Goal: Task Accomplishment & Management: Manage account settings

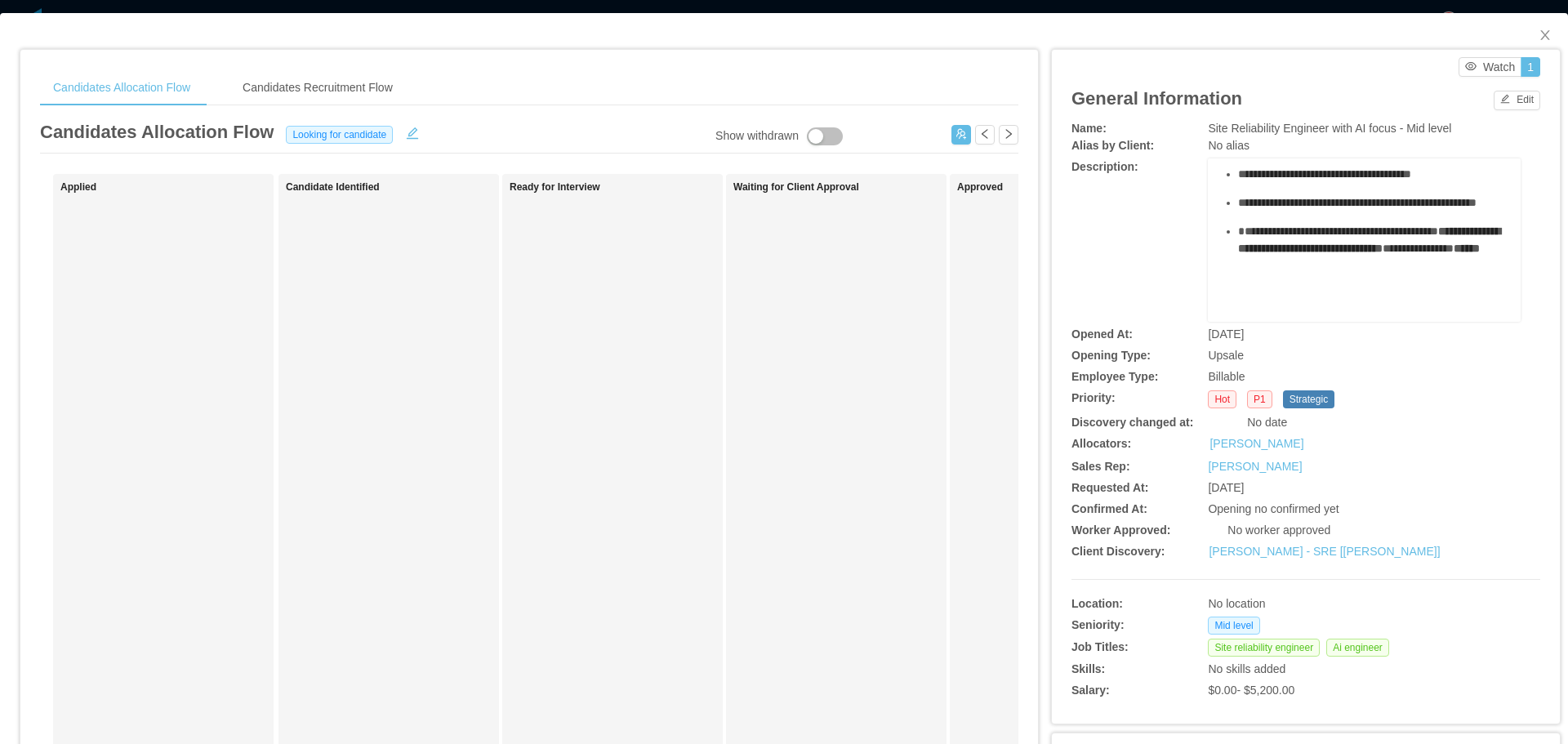
scroll to position [1062, 0]
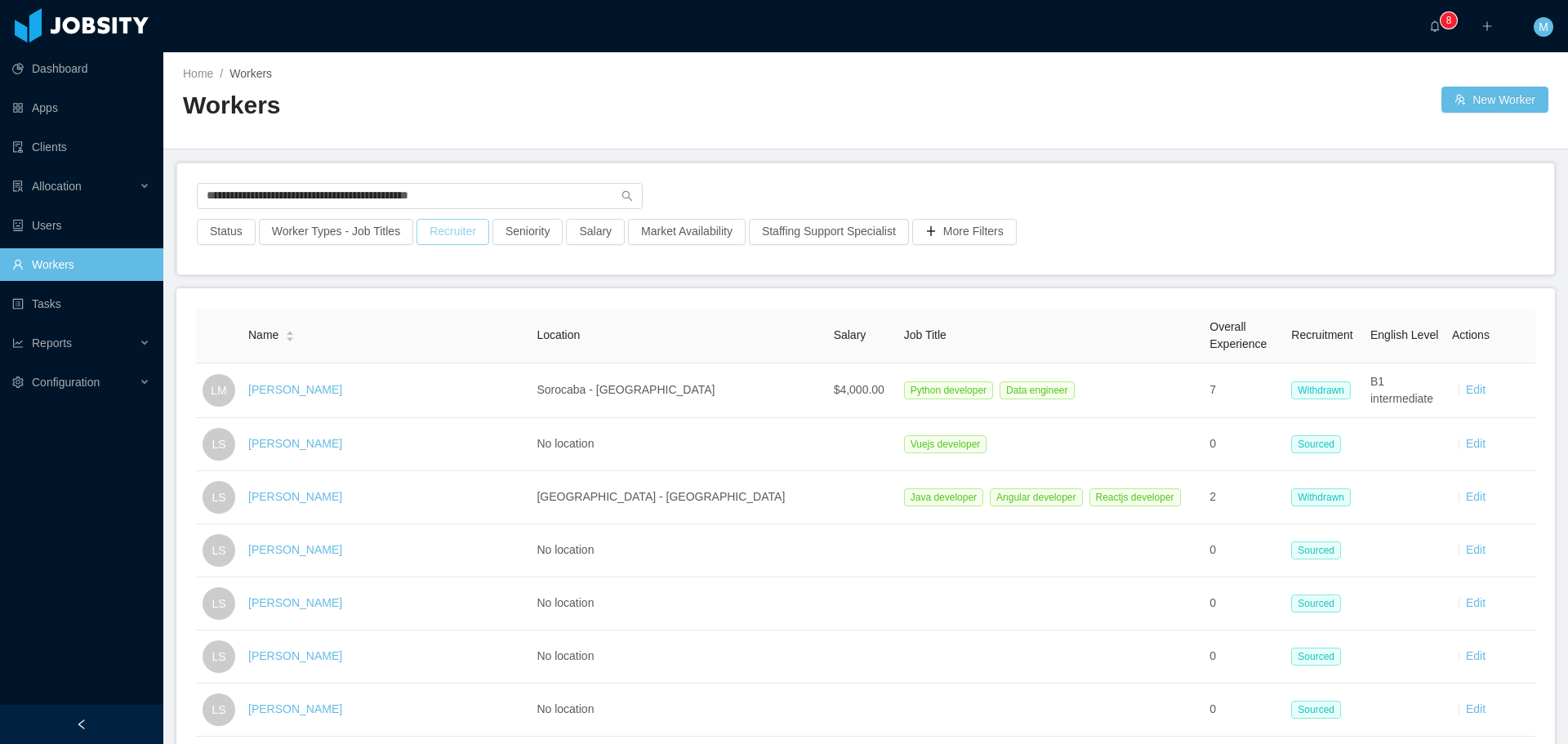
click at [472, 226] on button "Recruiter" at bounding box center [453, 232] width 73 height 26
click at [405, 309] on div at bounding box center [444, 305] width 231 height 25
type input "******"
click at [417, 339] on li "[PERSON_NAME]" at bounding box center [446, 337] width 245 height 26
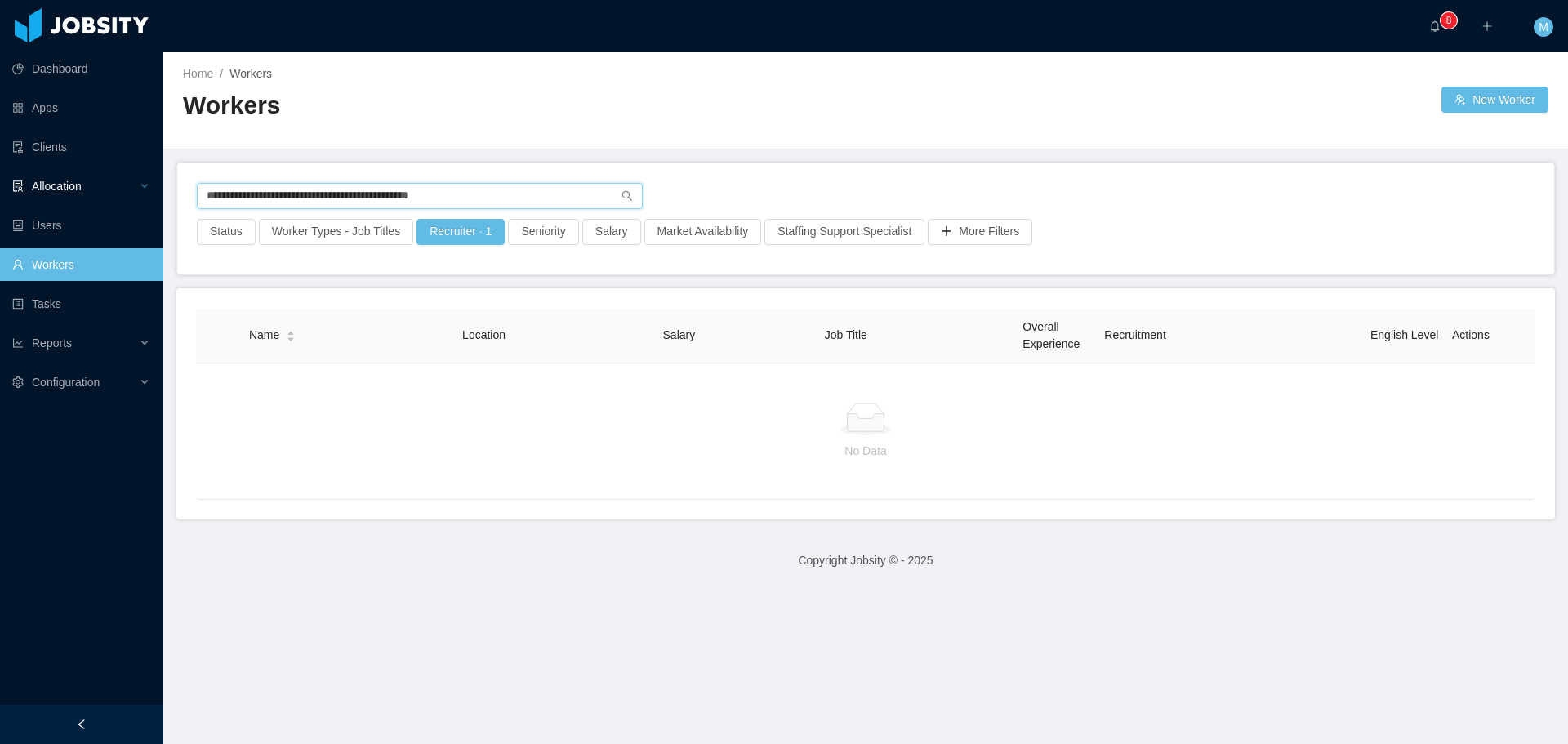
drag, startPoint x: 487, startPoint y: 191, endPoint x: 0, endPoint y: 186, distance: 487.0
click at [0, 185] on section "**********" at bounding box center [784, 372] width 1568 height 744
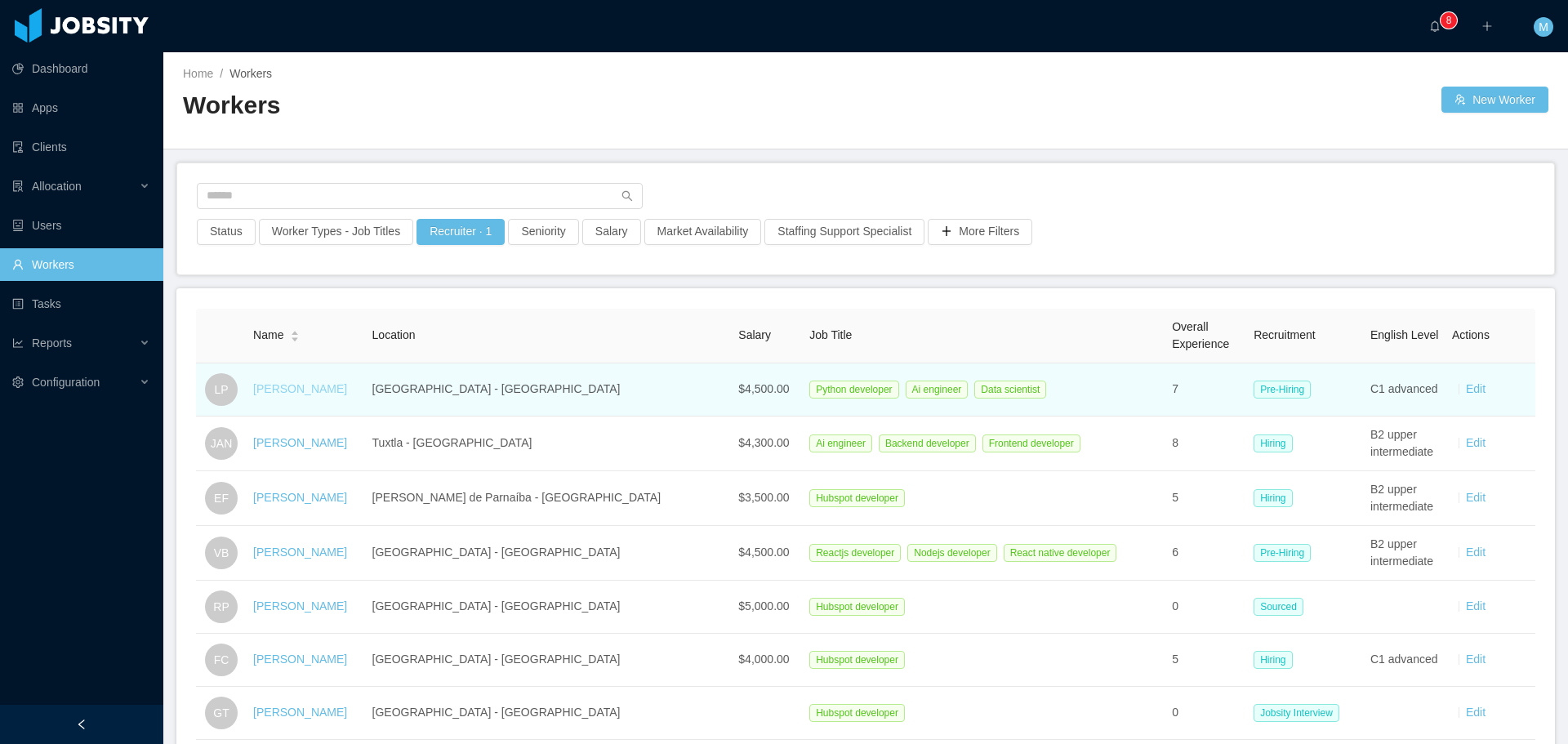
click at [296, 393] on link "[PERSON_NAME]" at bounding box center [299, 388] width 94 height 13
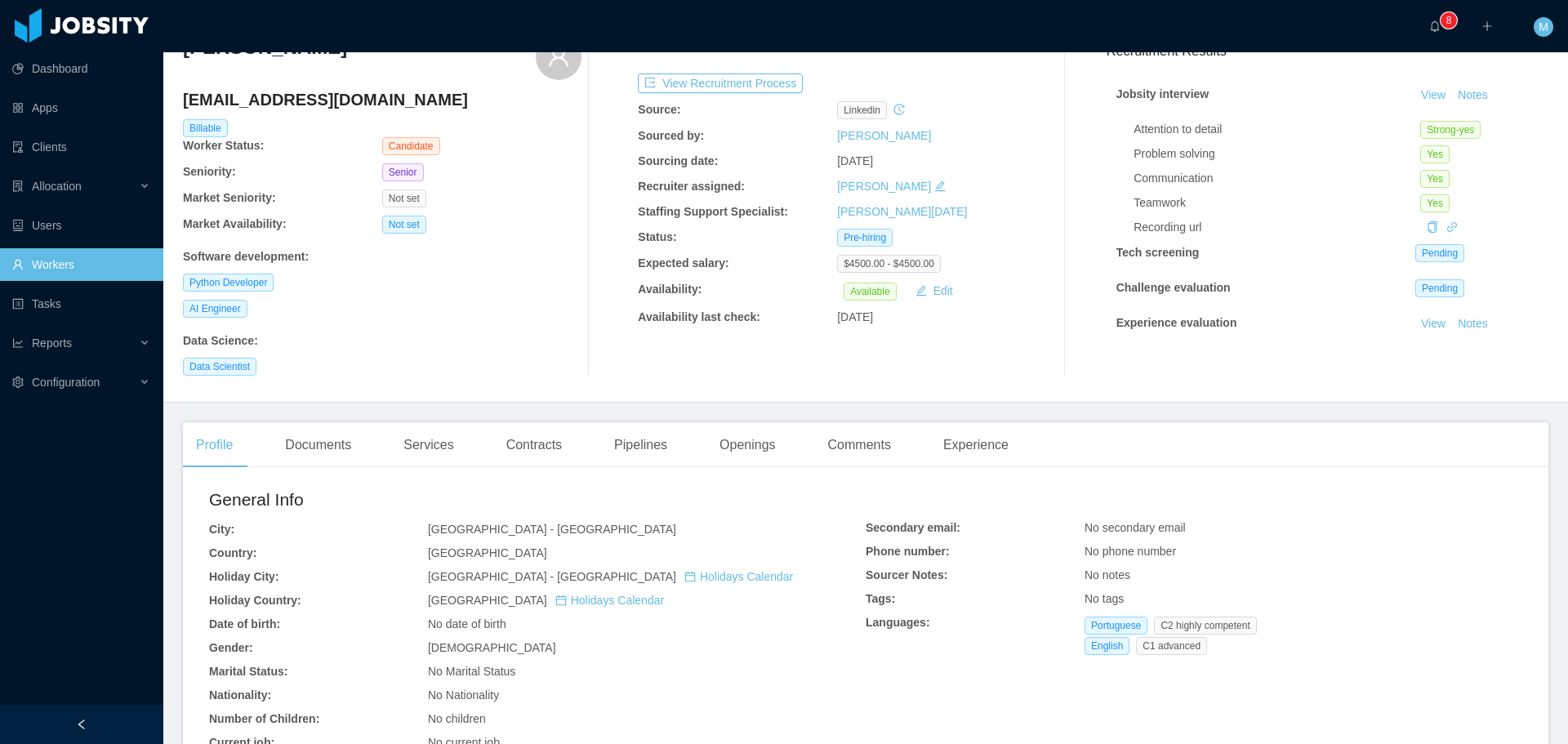
scroll to position [82, 0]
click at [339, 446] on div "Documents" at bounding box center [318, 443] width 93 height 45
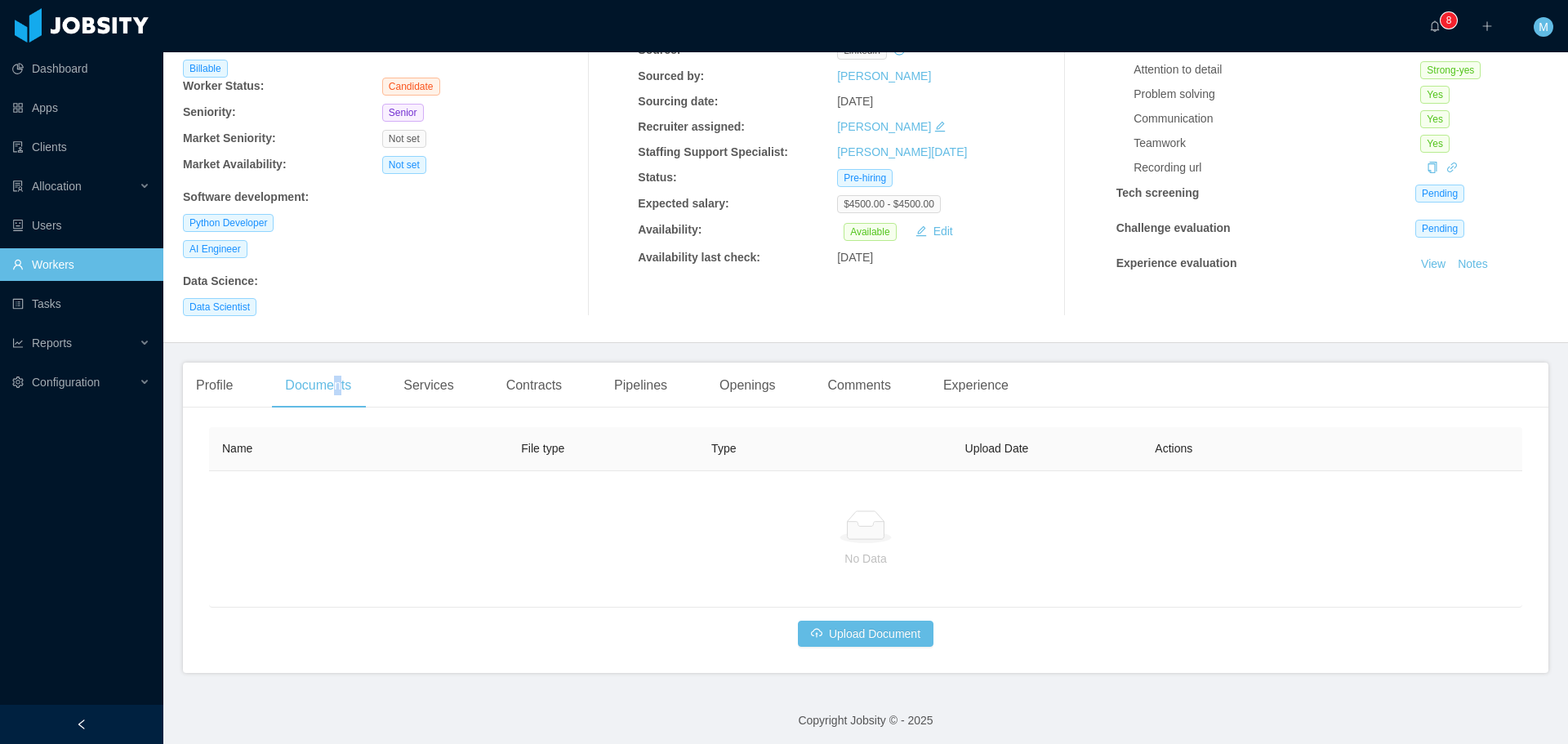
scroll to position [144, 0]
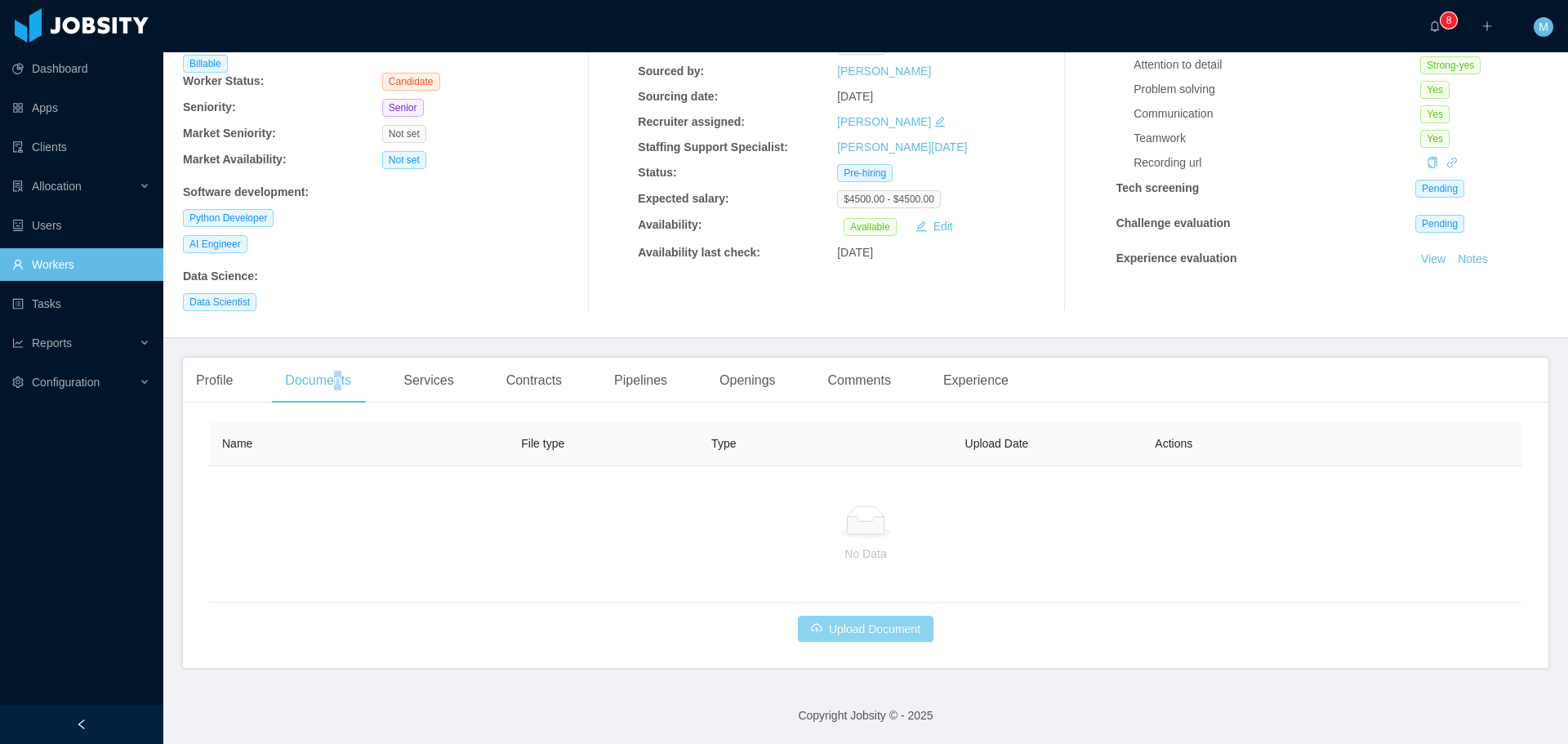
click at [837, 631] on button "Upload Document" at bounding box center [866, 628] width 135 height 26
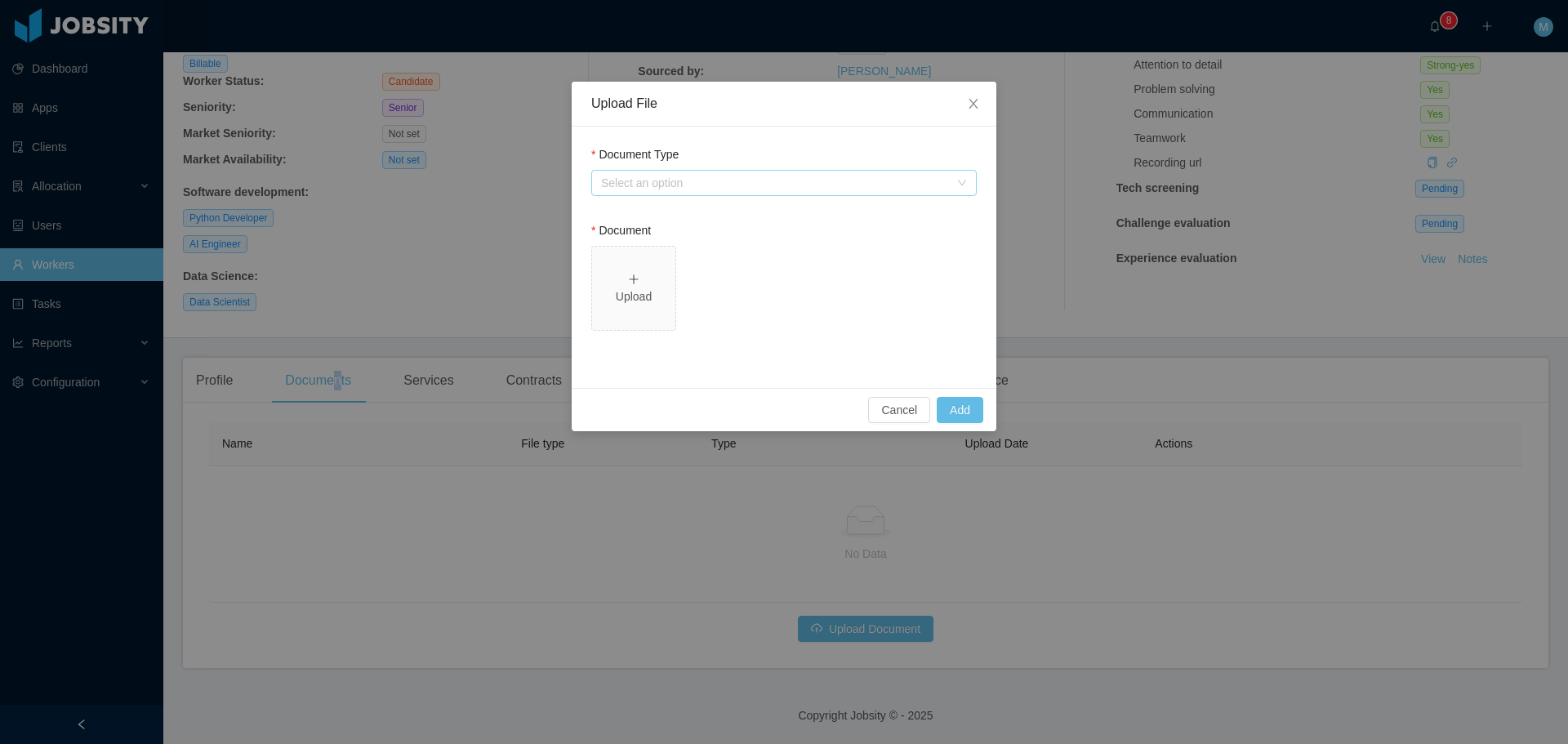
click at [683, 175] on div "Select an option" at bounding box center [775, 183] width 348 height 16
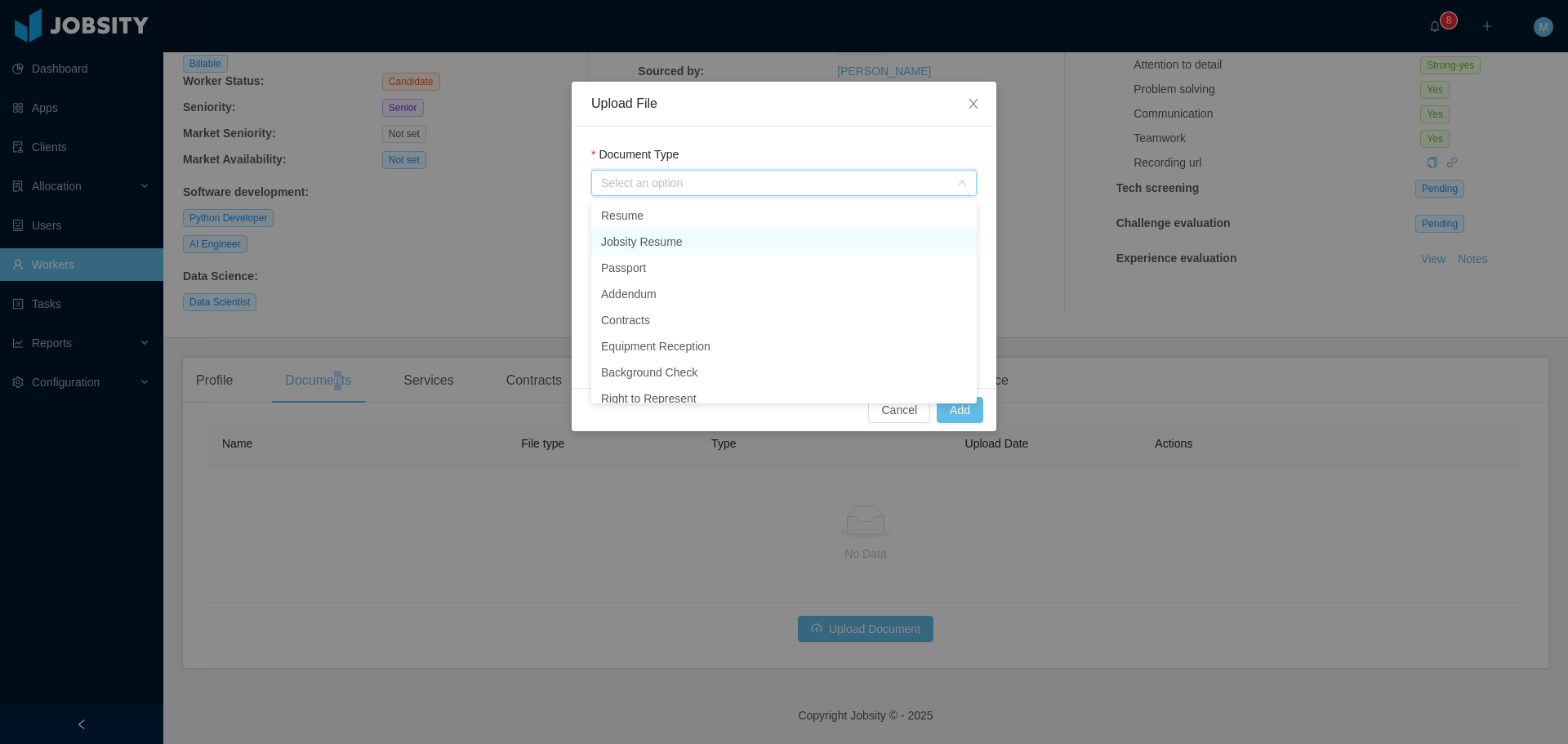
click at [658, 239] on li "Jobsity Resume" at bounding box center [784, 241] width 386 height 26
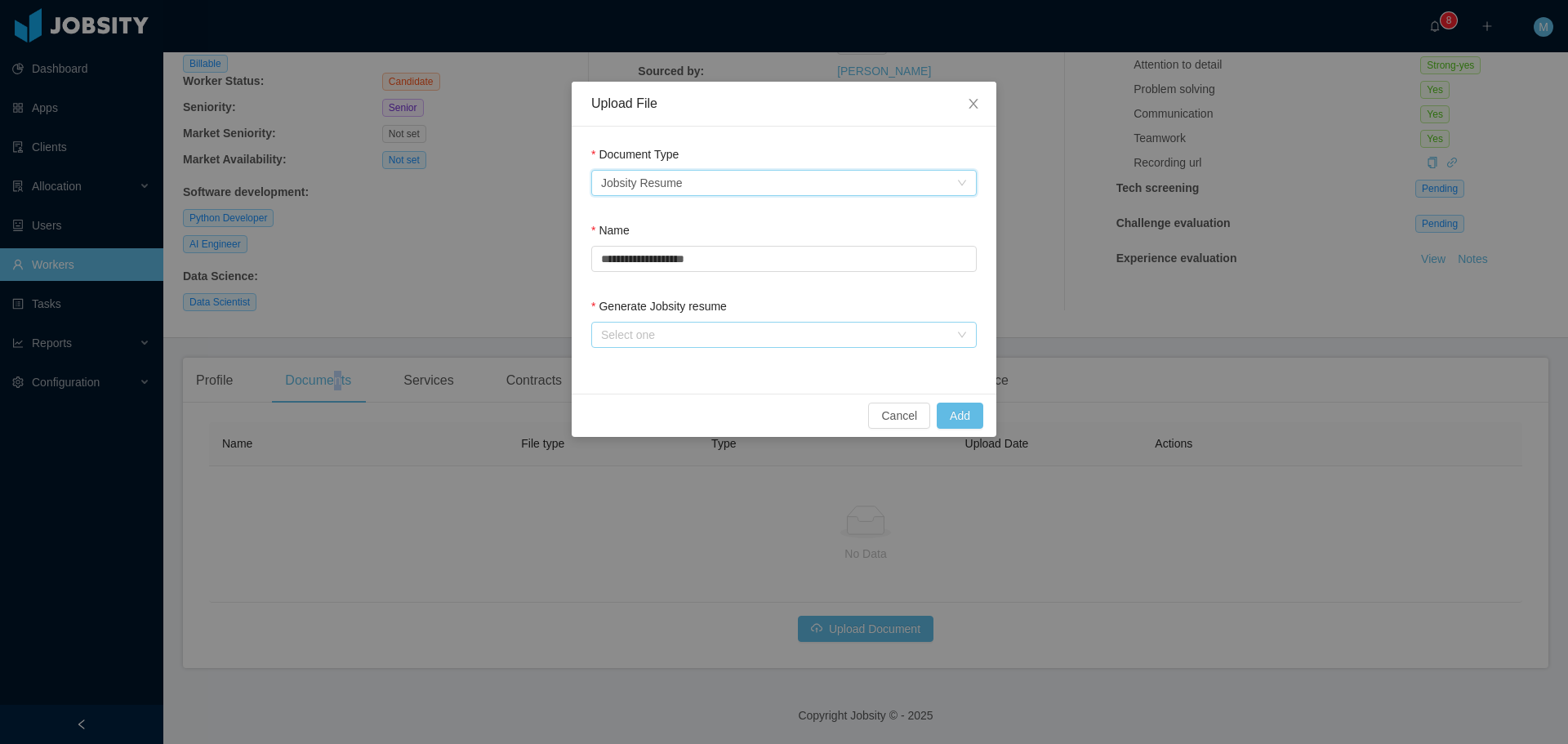
click at [687, 339] on div "Select one" at bounding box center [775, 335] width 348 height 16
click at [665, 364] on li "From Template" at bounding box center [784, 367] width 386 height 26
click at [975, 417] on button "Add" at bounding box center [960, 415] width 46 height 26
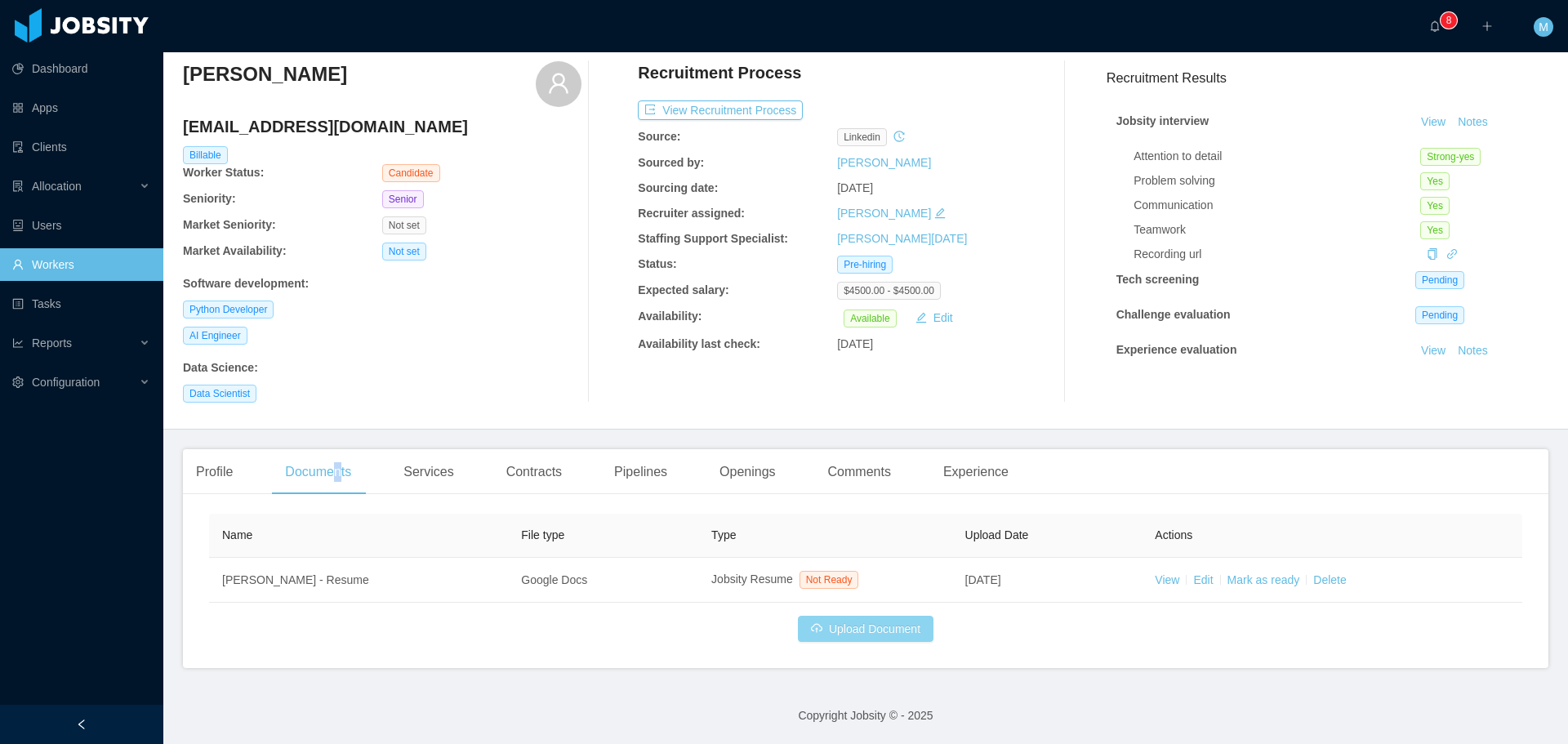
scroll to position [53, 0]
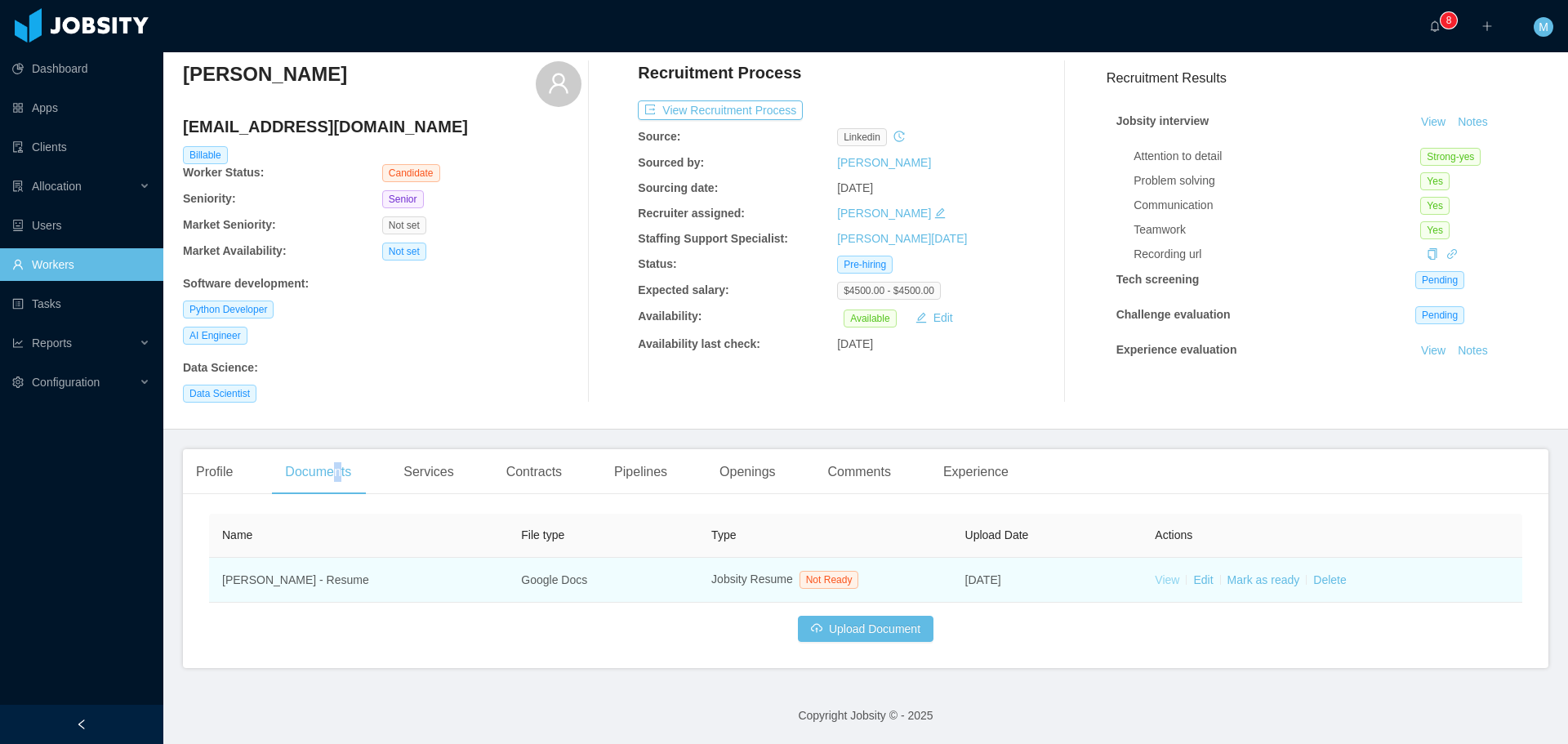
click at [1168, 583] on link "View" at bounding box center [1167, 580] width 25 height 13
